Goal: Navigation & Orientation: Find specific page/section

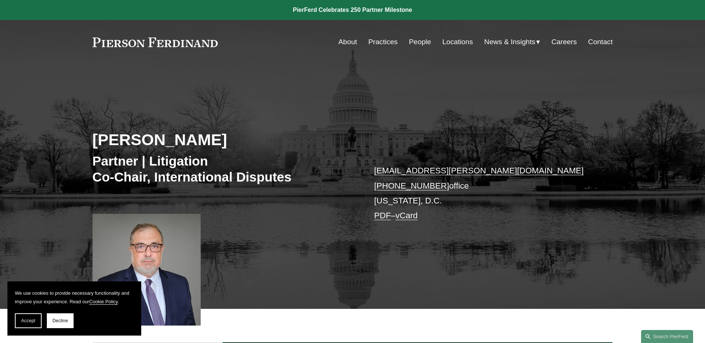
click at [170, 42] on link at bounding box center [156, 43] width 126 height 10
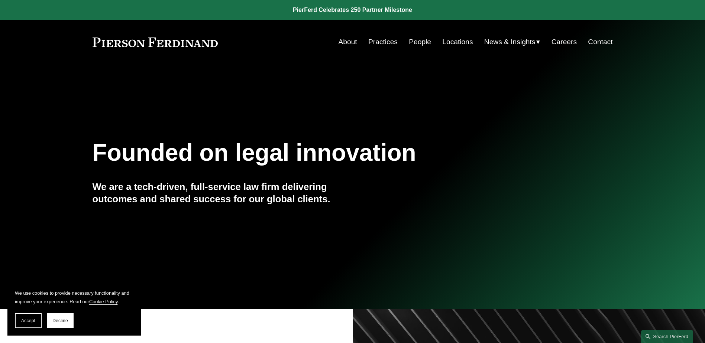
click at [452, 41] on link "Locations" at bounding box center [457, 42] width 30 height 14
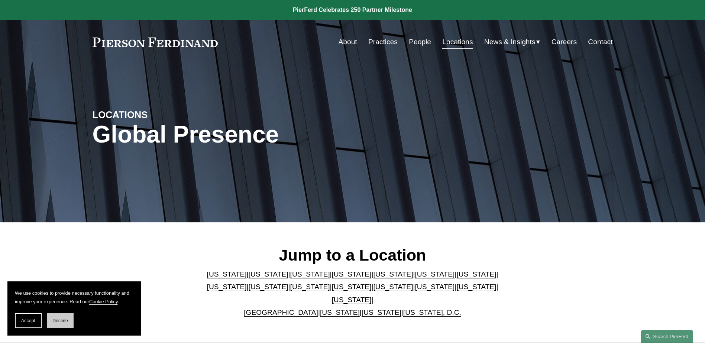
click at [68, 319] on button "Decline" at bounding box center [60, 321] width 27 height 15
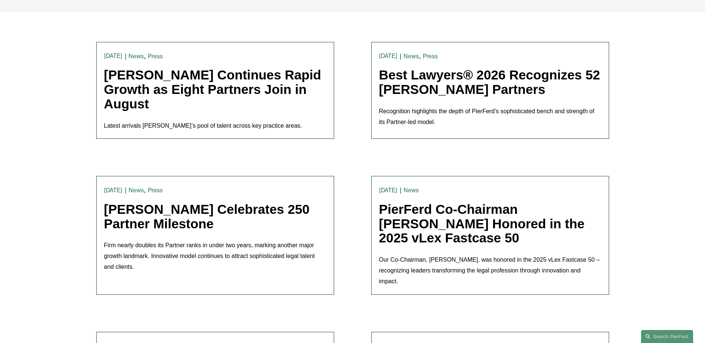
scroll to position [297, 0]
